Goal: Book appointment/travel/reservation

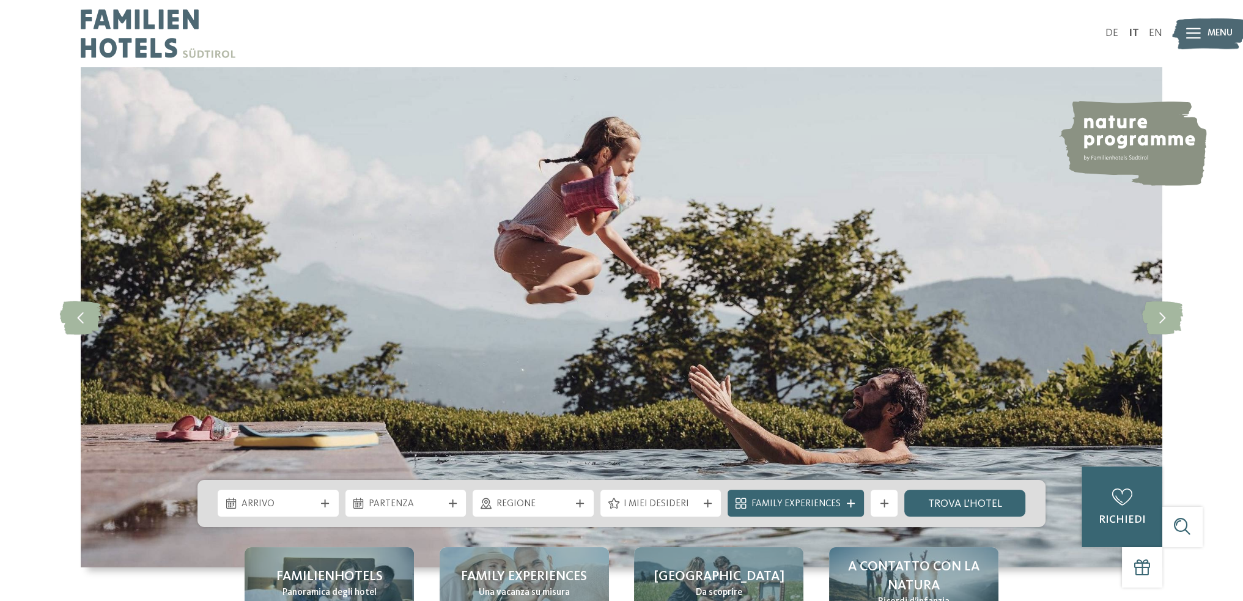
drag, startPoint x: 76, startPoint y: 275, endPoint x: 59, endPoint y: 65, distance: 211.0
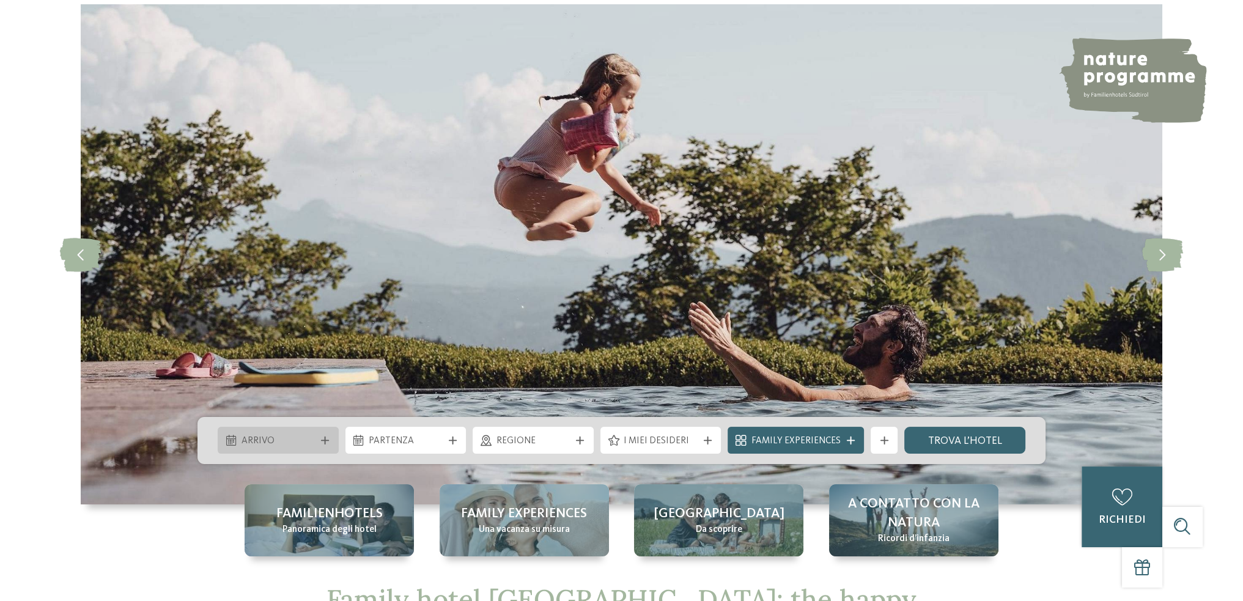
scroll to position [306, 0]
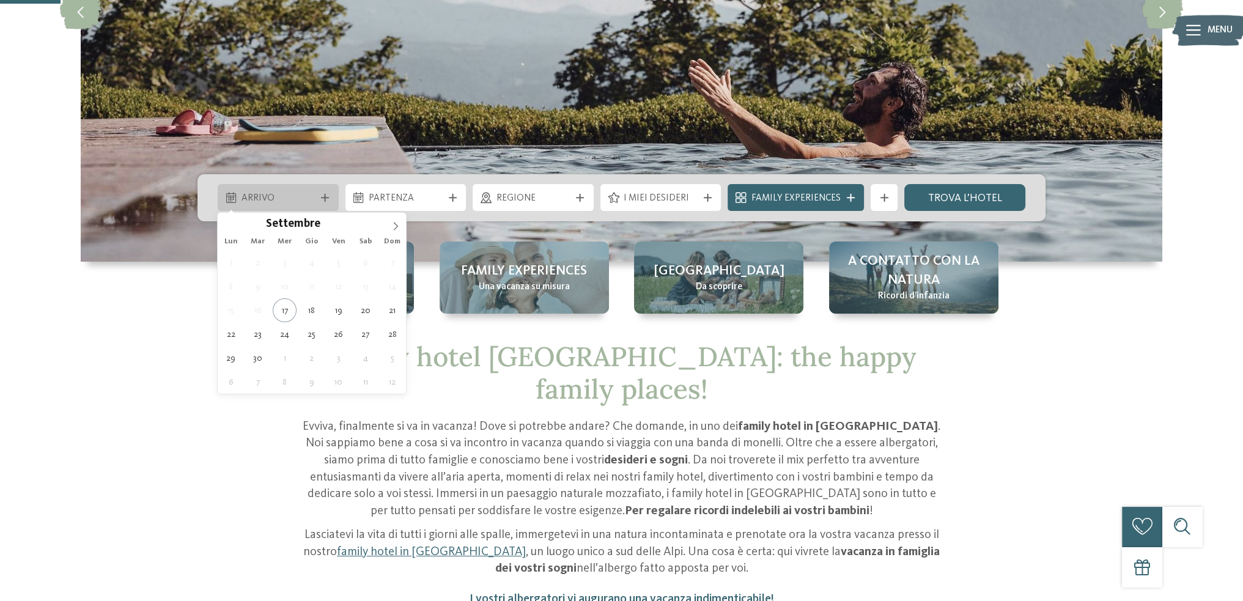
click at [327, 193] on div "Arrivo" at bounding box center [278, 197] width 121 height 27
click at [393, 221] on span at bounding box center [395, 223] width 21 height 21
type div "[DATE]"
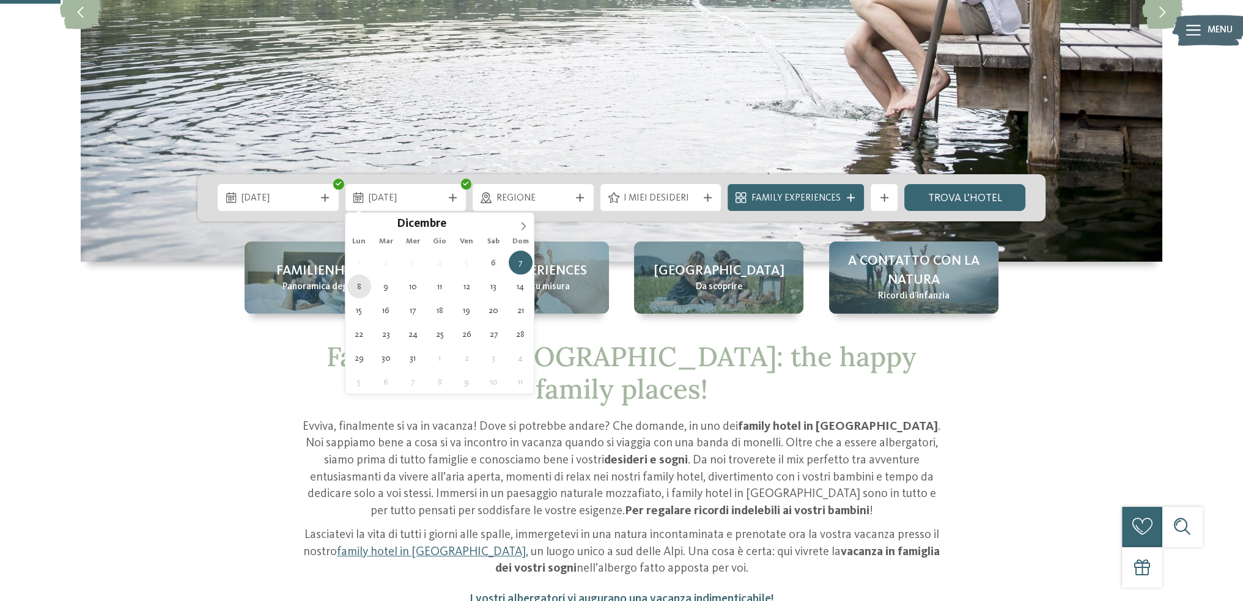
type div "[DATE]"
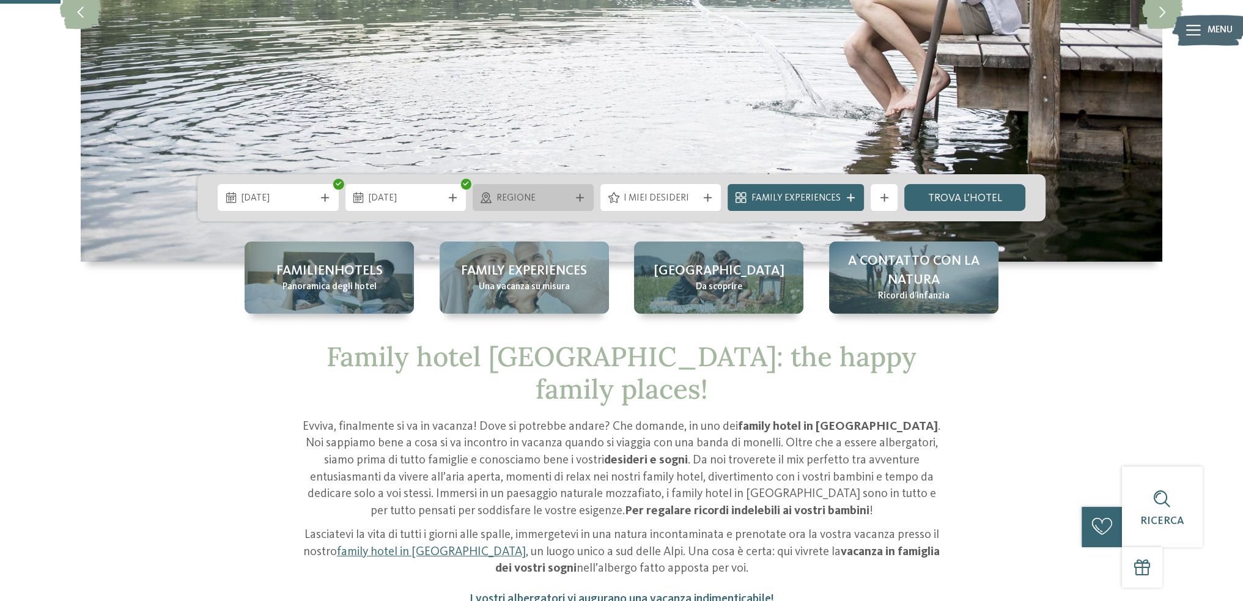
click at [577, 197] on div at bounding box center [580, 198] width 13 height 8
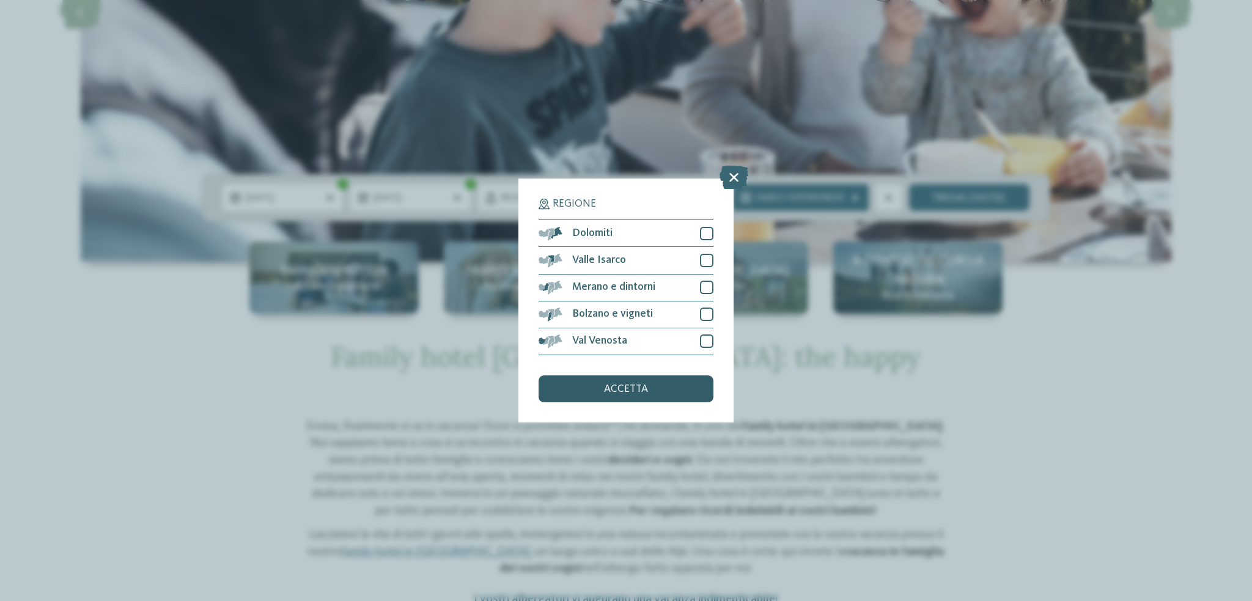
click at [593, 384] on div "accetta" at bounding box center [626, 388] width 175 height 27
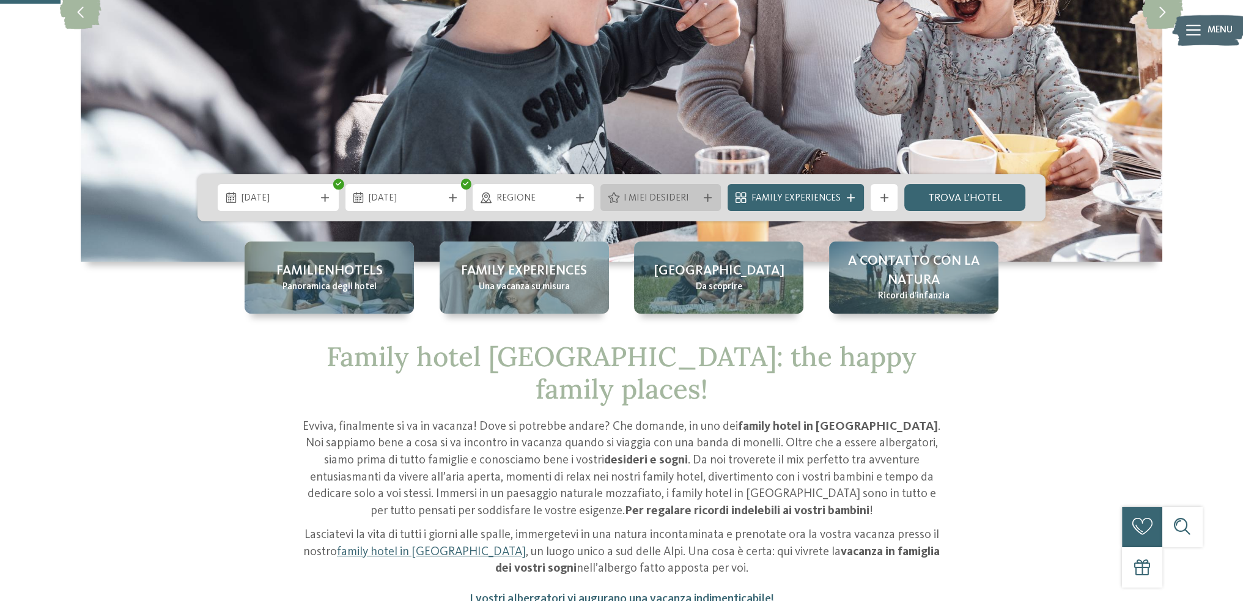
click at [686, 195] on span "I miei desideri" at bounding box center [661, 198] width 74 height 13
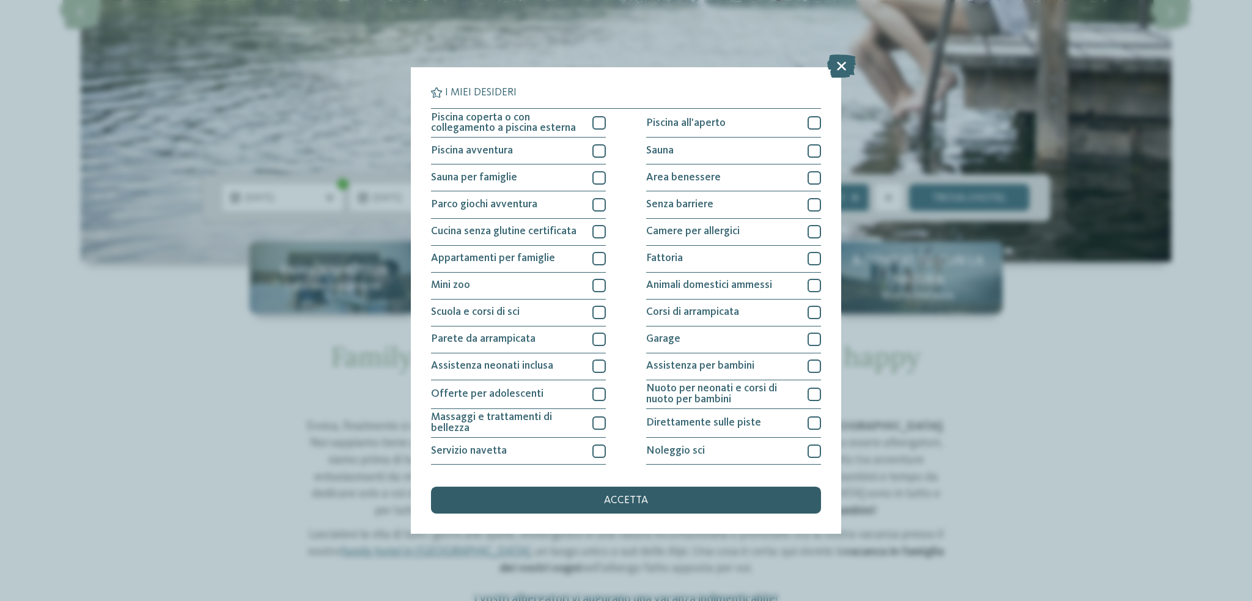
click at [637, 500] on span "accetta" at bounding box center [626, 500] width 44 height 11
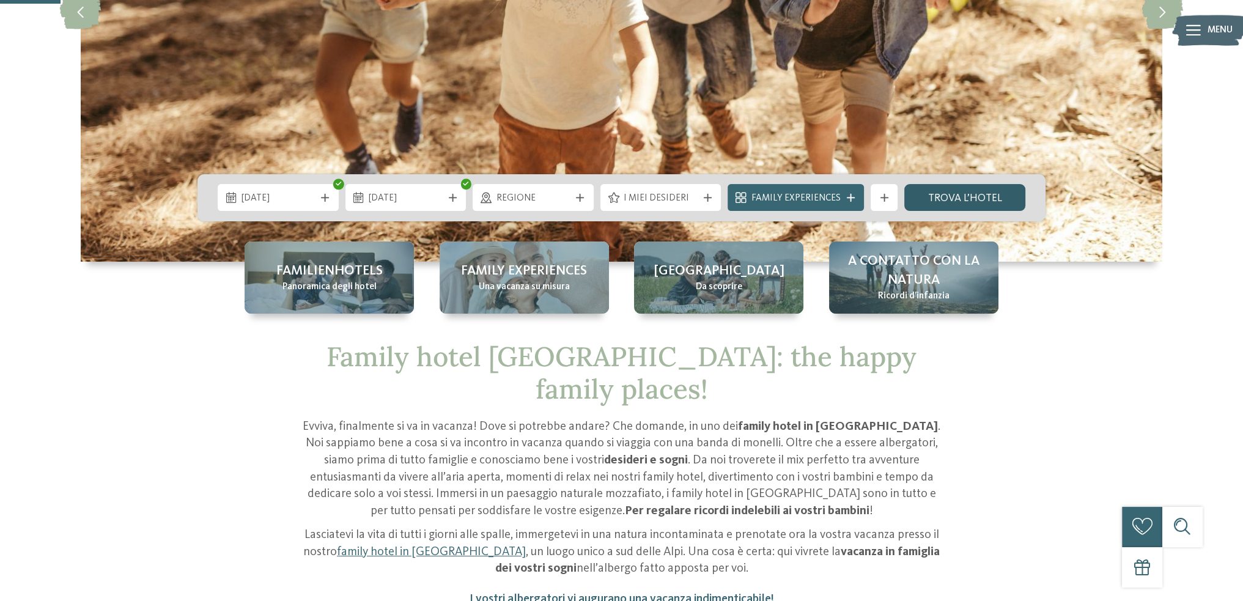
click at [929, 201] on link "trova l’hotel" at bounding box center [964, 197] width 121 height 27
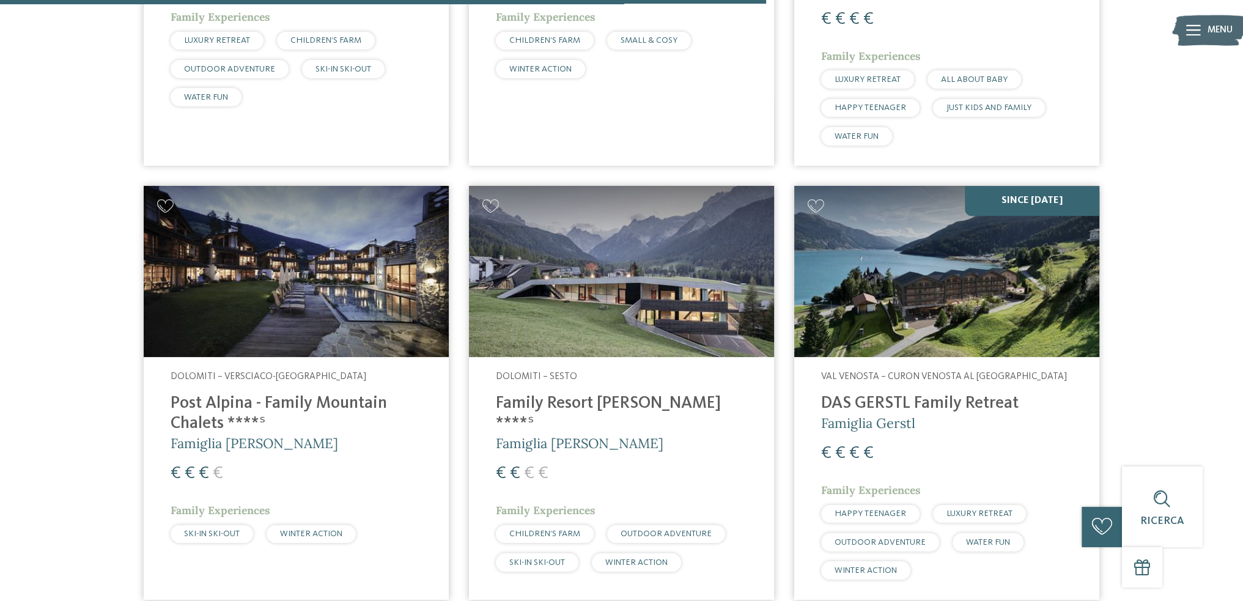
scroll to position [1854, 0]
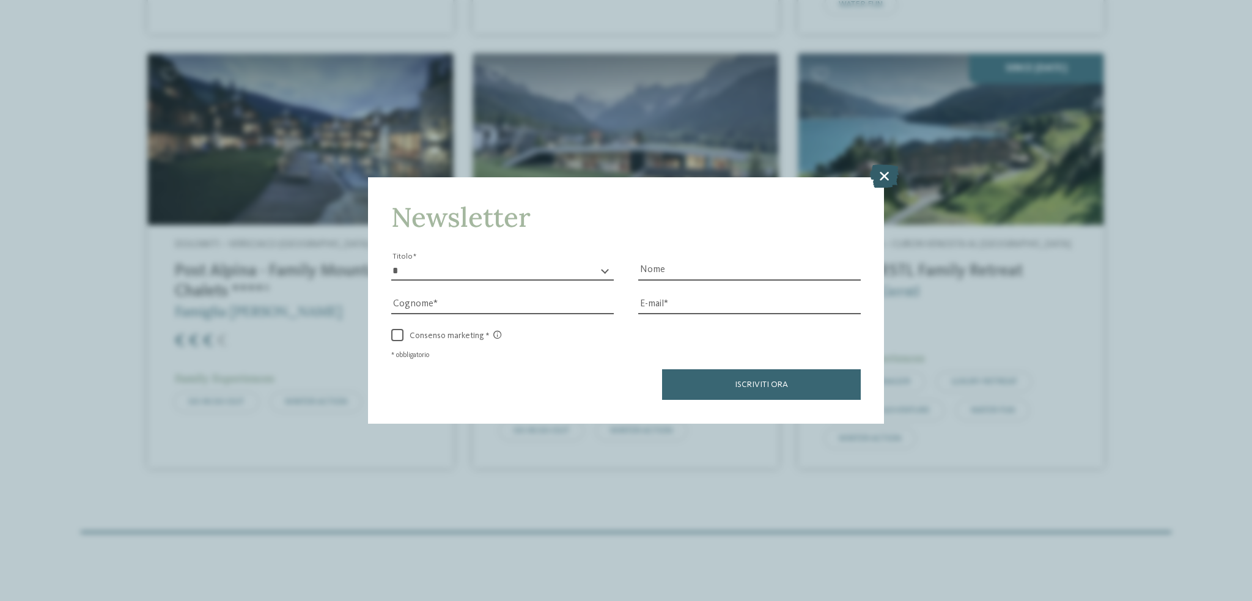
click at [888, 174] on icon at bounding box center [884, 175] width 29 height 23
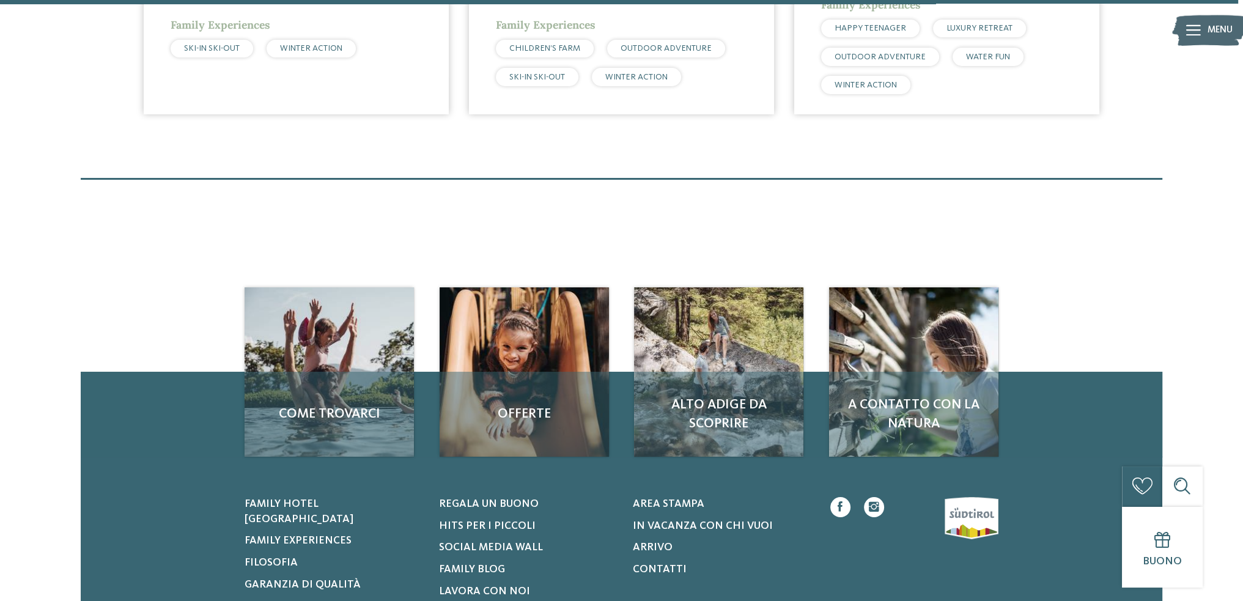
scroll to position [0, 0]
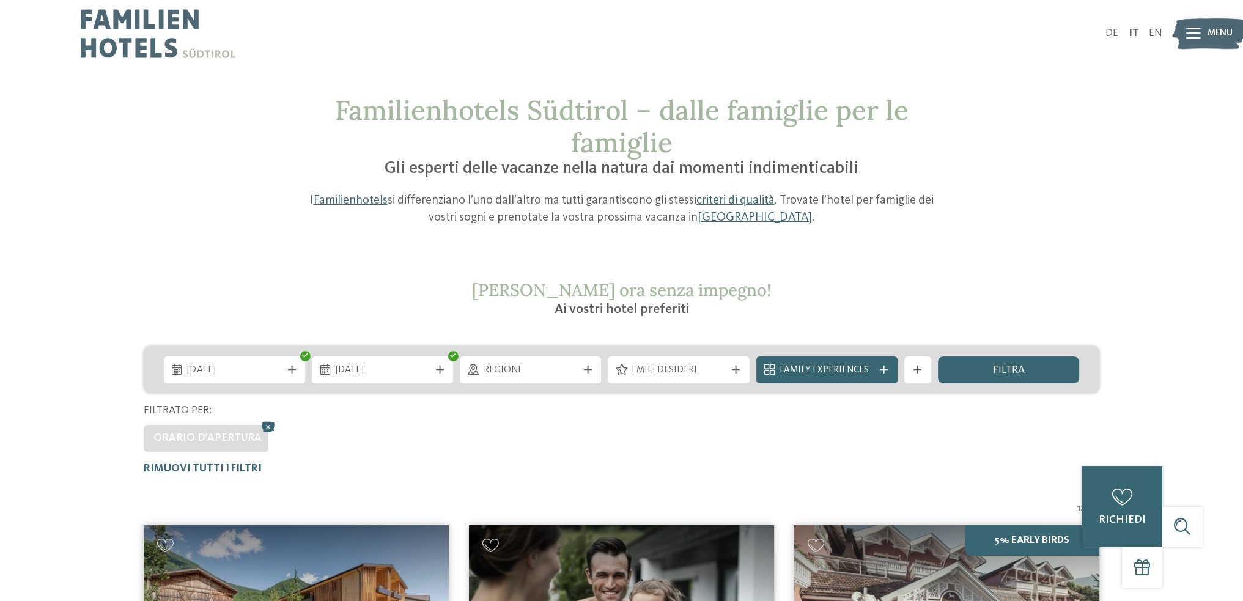
drag, startPoint x: 100, startPoint y: 420, endPoint x: 33, endPoint y: 4, distance: 421.2
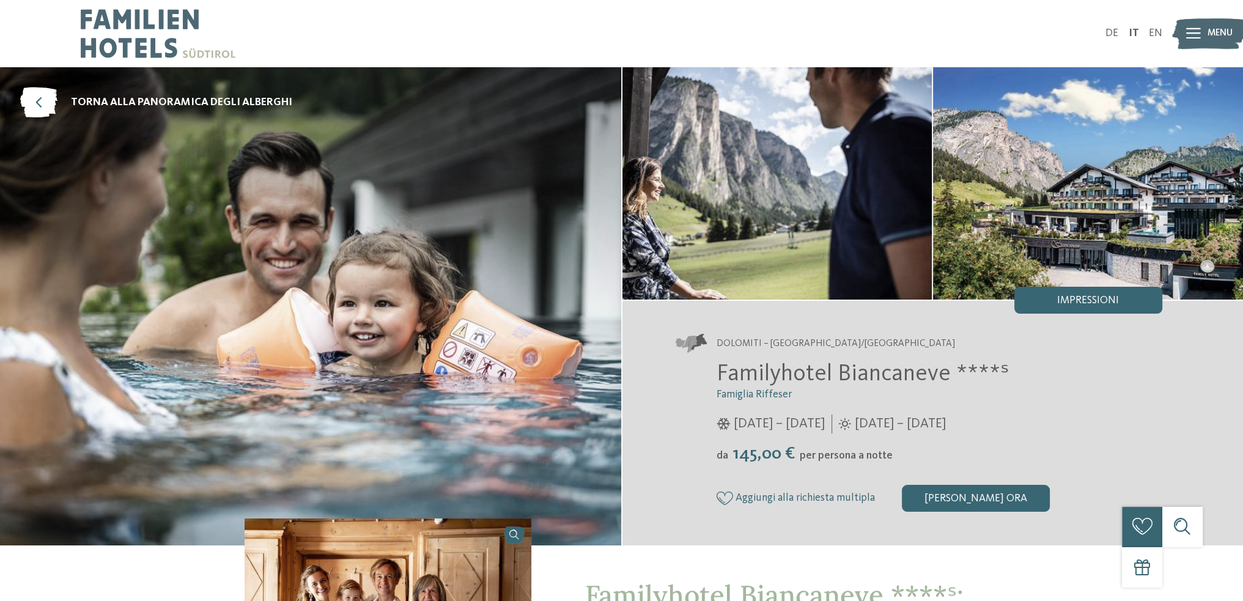
drag, startPoint x: 63, startPoint y: 399, endPoint x: 67, endPoint y: 61, distance: 338.1
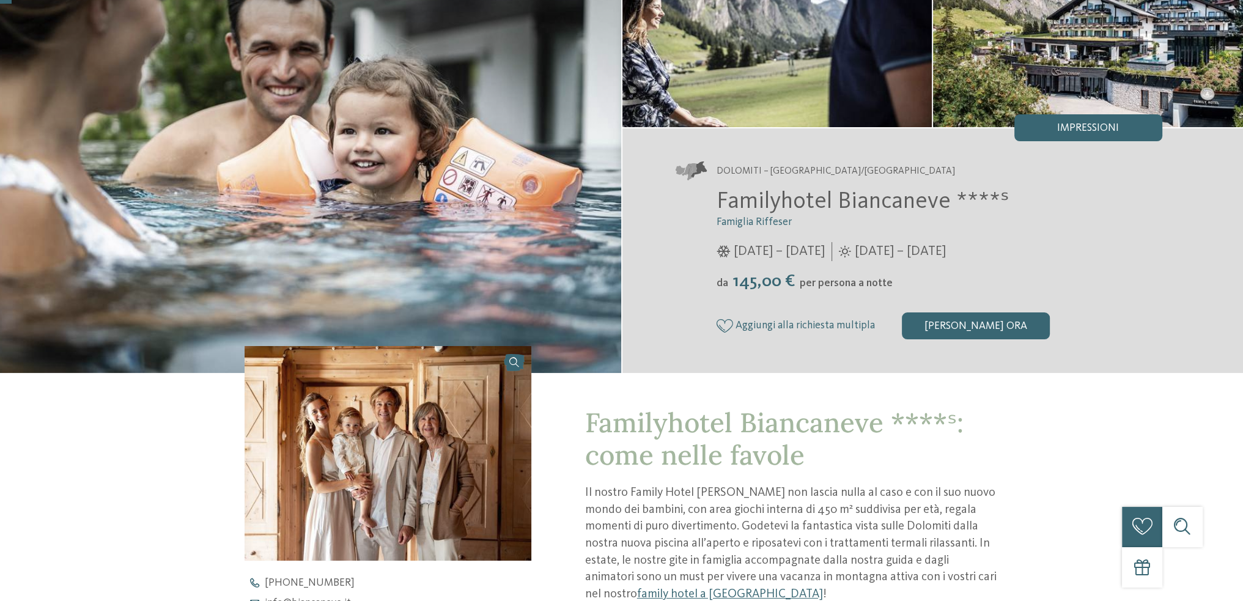
scroll to position [306, 0]
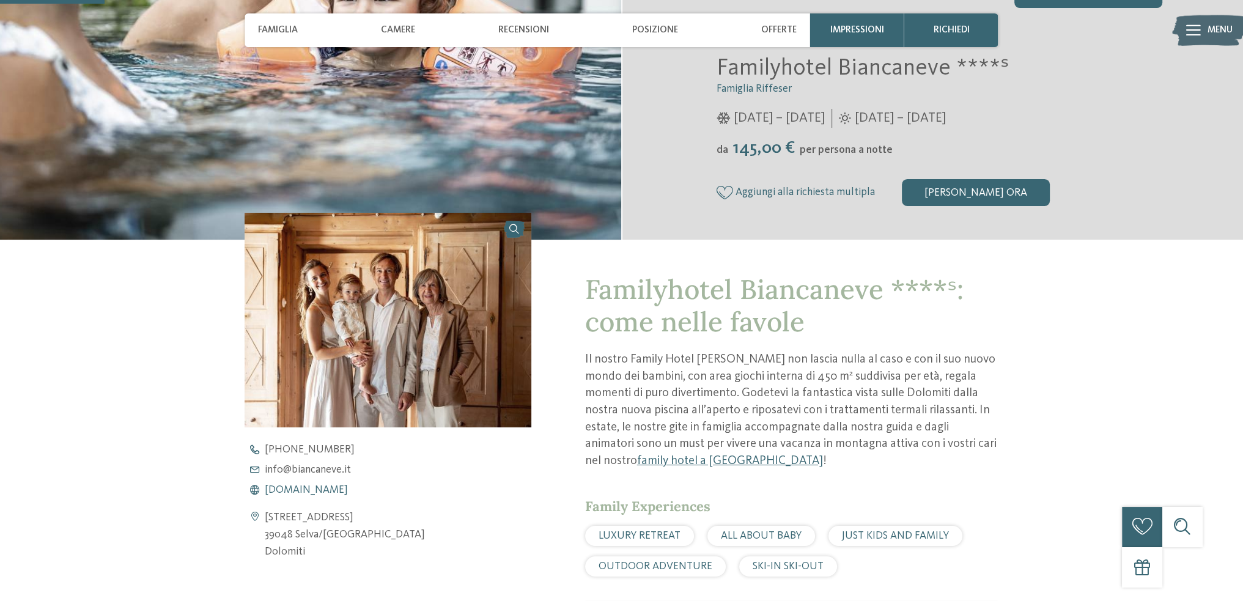
click at [337, 490] on span "www.biancaneve.it" at bounding box center [306, 490] width 83 height 11
